Goal: Transaction & Acquisition: Purchase product/service

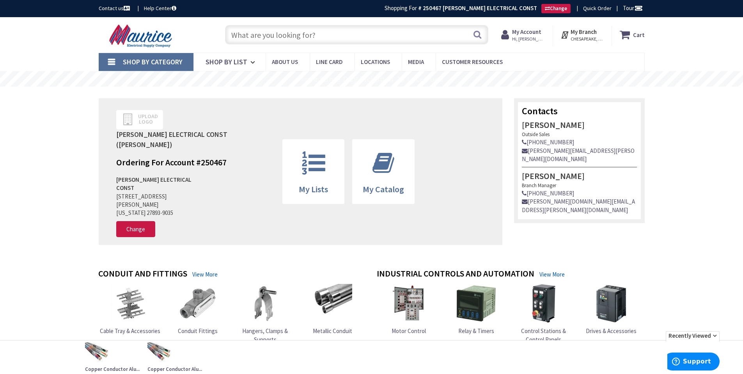
click at [268, 34] on input "text" at bounding box center [356, 35] width 263 height 20
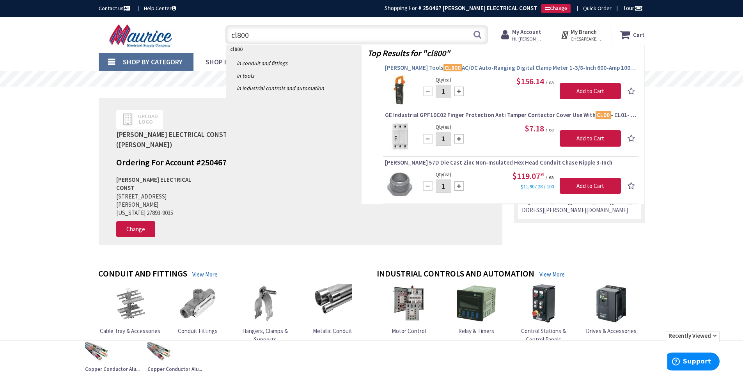
type input "cl800"
click at [474, 70] on span "Klein Tools CL800 AC/DC Auto-Ranging Digital Clamp Meter 1-3/8-Inch 600-Amp 100…" at bounding box center [511, 68] width 252 height 8
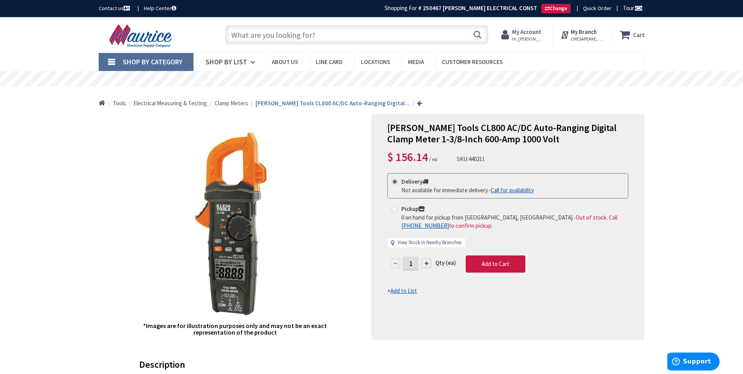
click at [418, 242] on link "View Stock in Nearby Branches" at bounding box center [430, 242] width 64 height 7
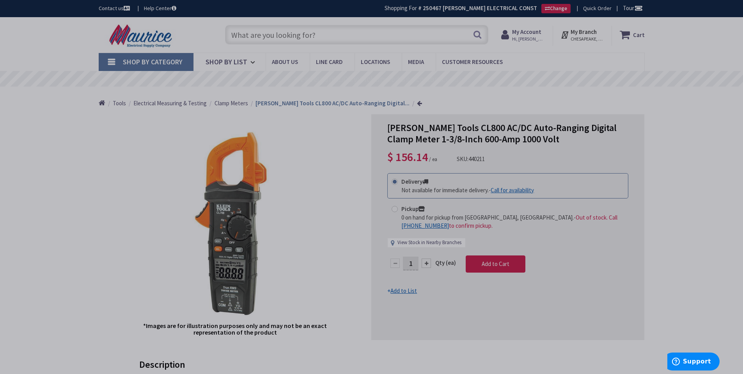
select select "data-availability"
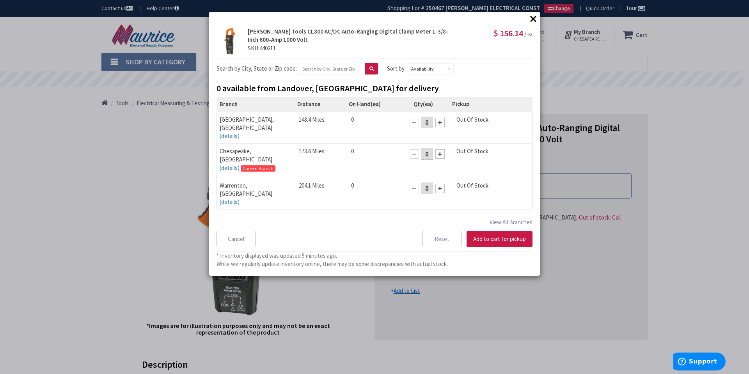
click at [538, 17] on button "×" at bounding box center [533, 19] width 12 height 12
